Goal: Transaction & Acquisition: Book appointment/travel/reservation

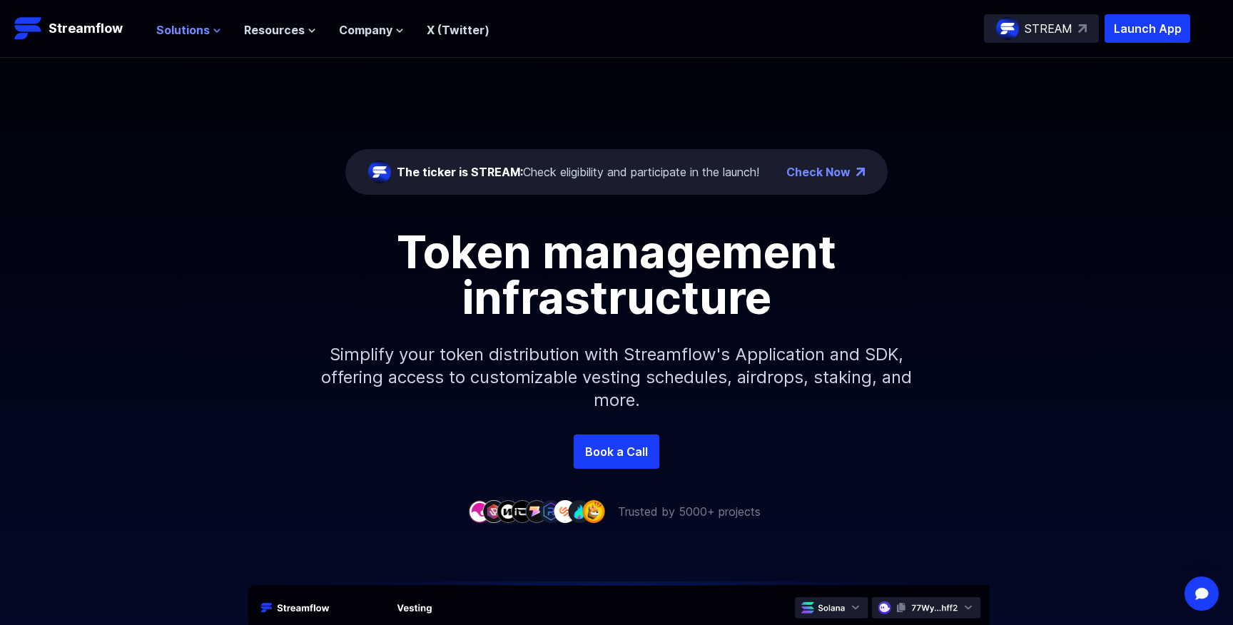
click at [192, 31] on span "Solutions" at bounding box center [183, 29] width 54 height 17
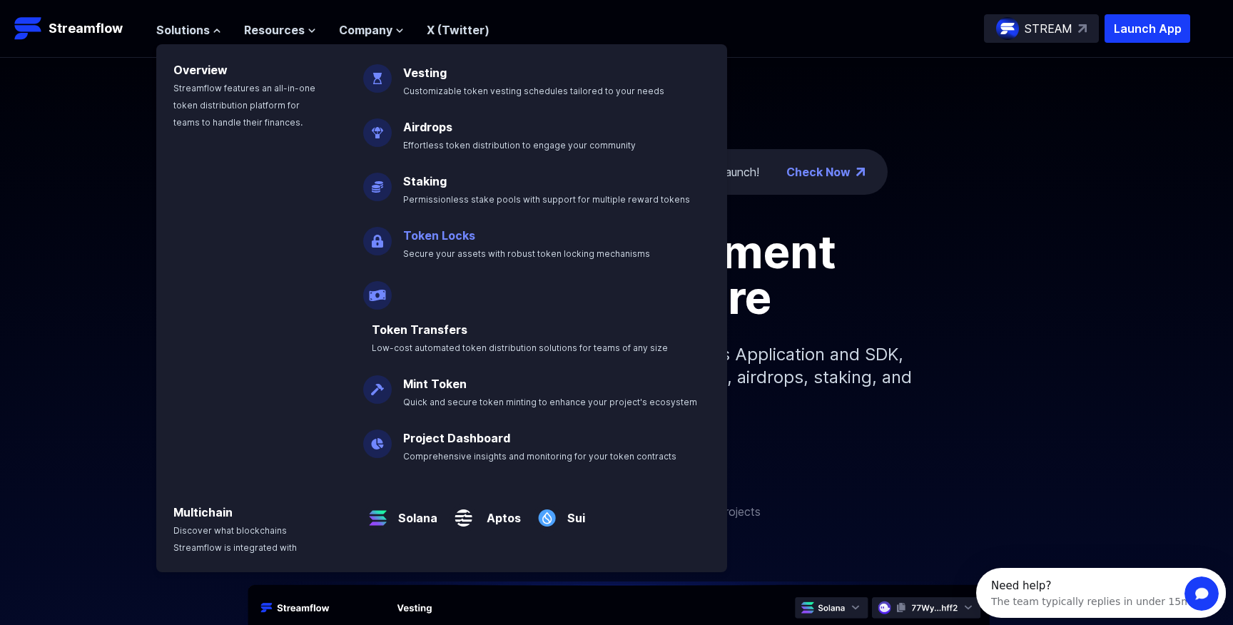
click at [450, 234] on link "Token Locks" at bounding box center [439, 235] width 72 height 14
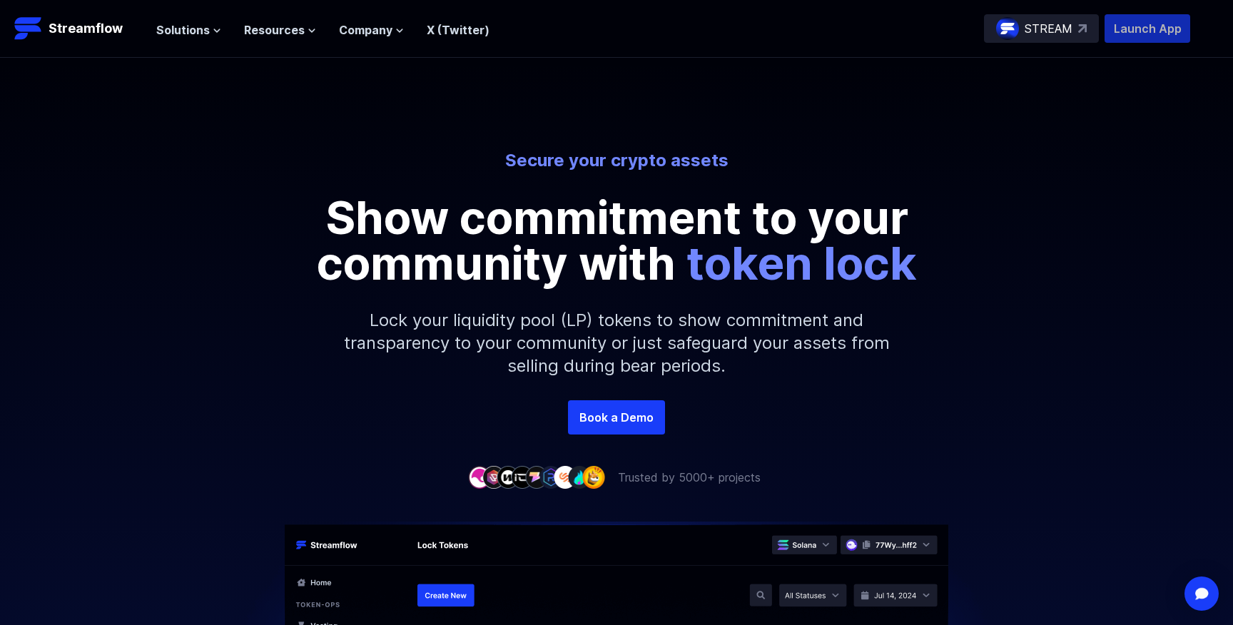
click at [1172, 32] on p "Launch App" at bounding box center [1148, 28] width 86 height 29
click at [586, 422] on link "Book a Demo" at bounding box center [616, 417] width 97 height 34
